Goal: Task Accomplishment & Management: Manage account settings

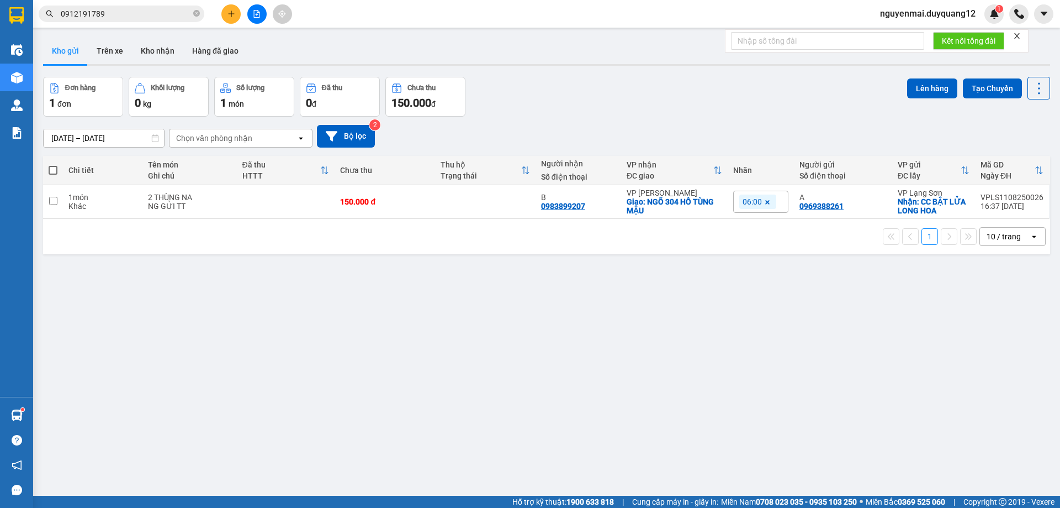
click at [908, 10] on span "nguyenmai.duyquang12" at bounding box center [927, 14] width 113 height 14
click at [897, 28] on span "Đăng xuất" at bounding box center [933, 34] width 91 height 12
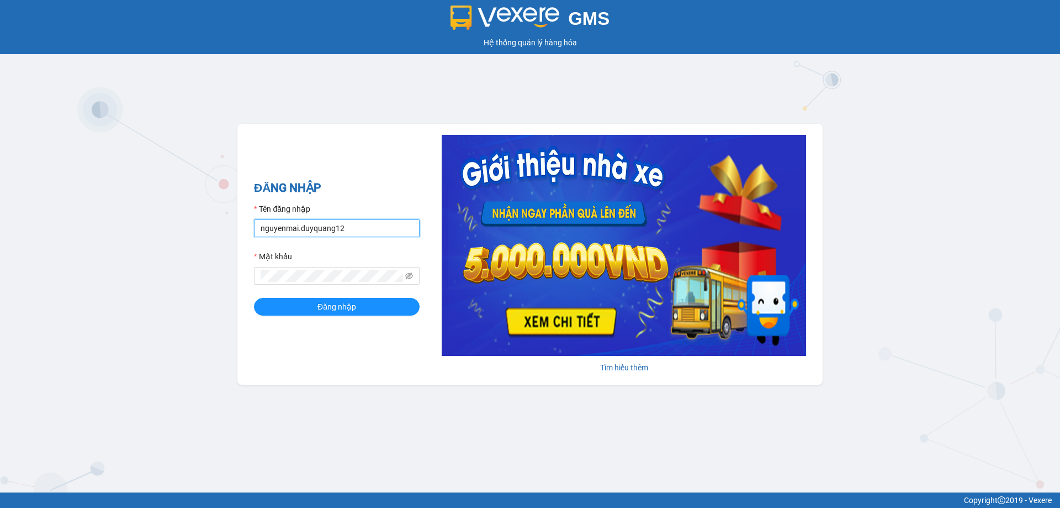
click at [354, 233] on input "nguyenmai.duyquang12" at bounding box center [337, 228] width 166 height 18
type input "xuan.duyquang12"
click at [341, 298] on button "Đăng nhập" at bounding box center [337, 307] width 166 height 18
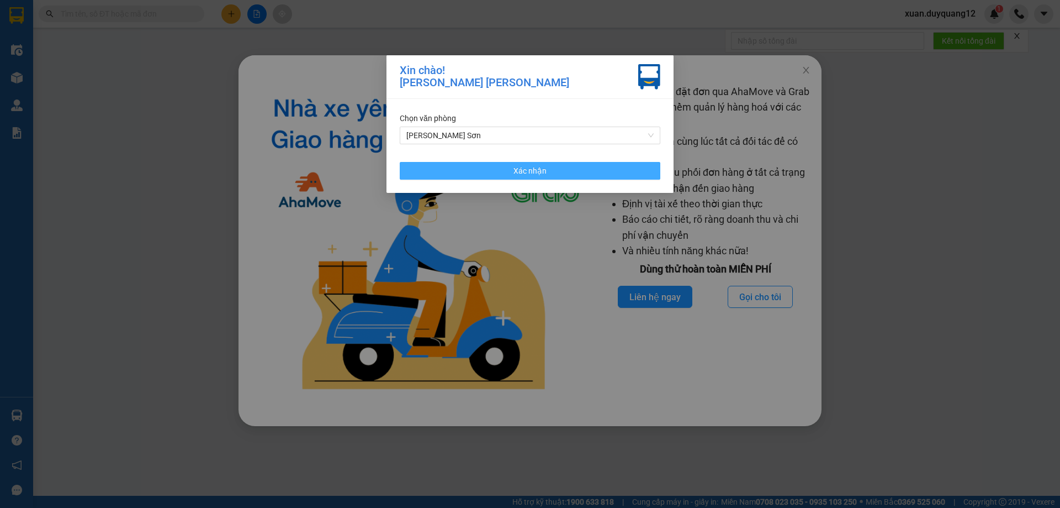
click at [569, 170] on button "Xác nhận" at bounding box center [530, 171] width 261 height 18
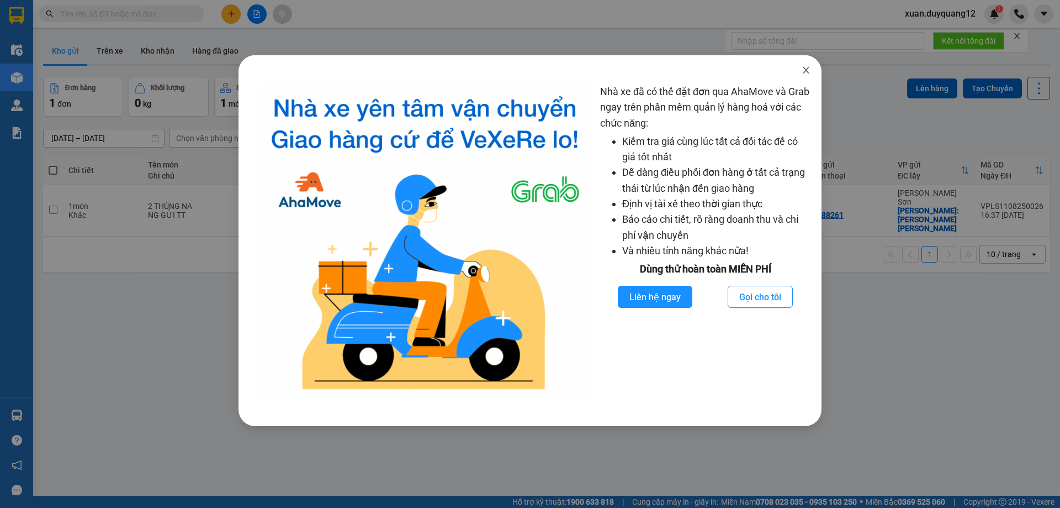
click at [805, 71] on icon "close" at bounding box center [806, 70] width 9 height 9
